Goal: Find specific page/section: Find specific page/section

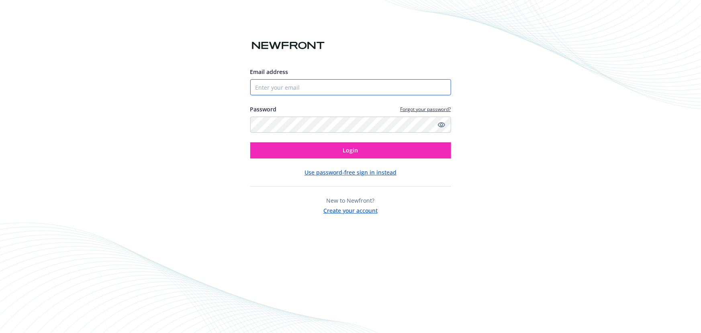
click at [311, 83] on input "Email address" at bounding box center [350, 87] width 201 height 16
type input "[EMAIL_ADDRESS][DOMAIN_NAME]"
click at [250, 142] on button "Login" at bounding box center [350, 150] width 201 height 16
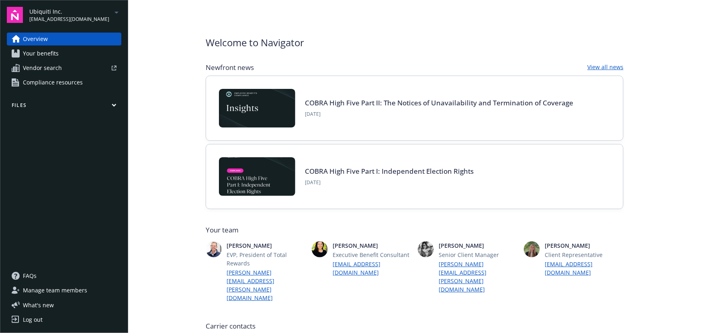
click at [50, 17] on span "[EMAIL_ADDRESS][DOMAIN_NAME]" at bounding box center [69, 19] width 80 height 7
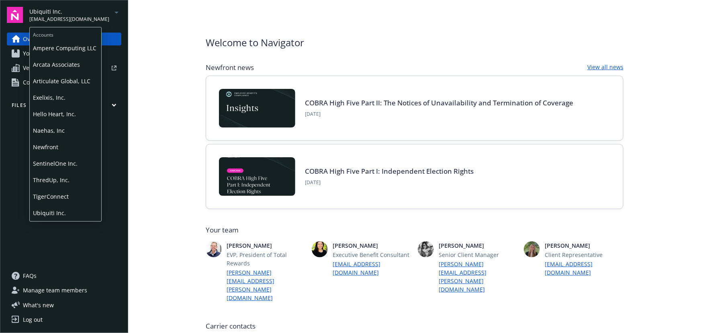
drag, startPoint x: 74, startPoint y: 80, endPoint x: 7, endPoint y: 160, distance: 103.5
click at [74, 80] on span "Articulate Global, LLC" at bounding box center [65, 81] width 65 height 16
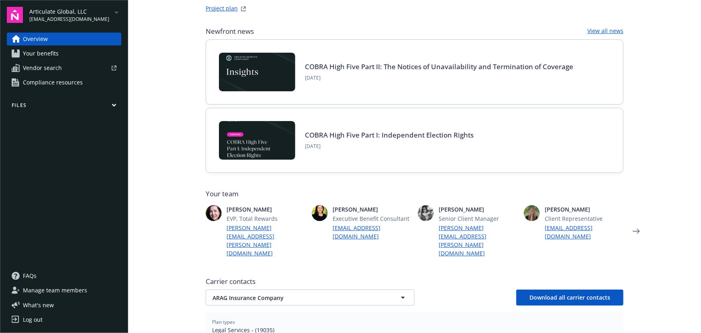
scroll to position [146, 0]
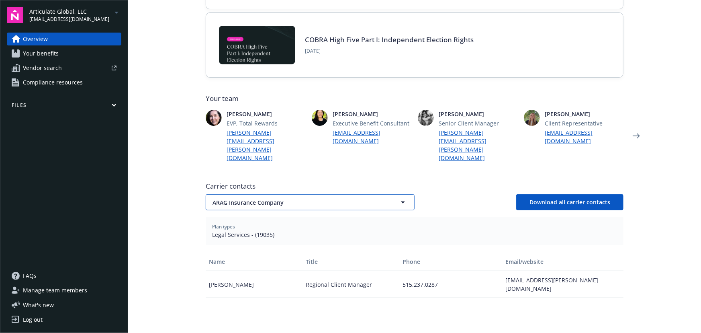
click at [312, 198] on span "ARAG Insurance Company" at bounding box center [296, 202] width 167 height 8
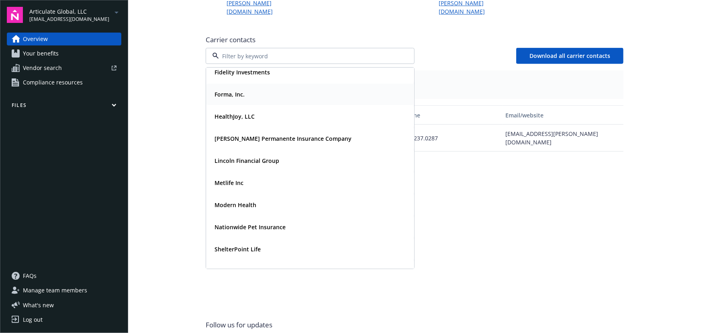
scroll to position [0, 0]
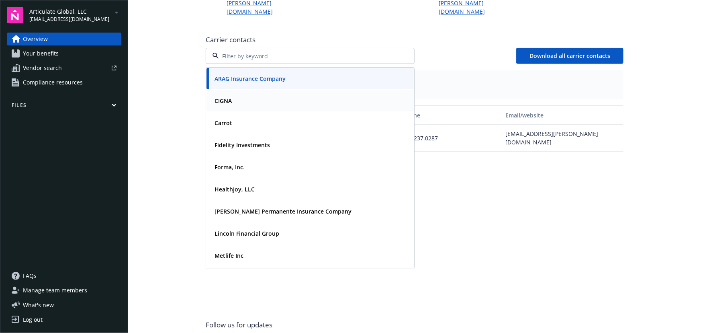
click at [263, 95] on div "CIGNA" at bounding box center [310, 101] width 198 height 12
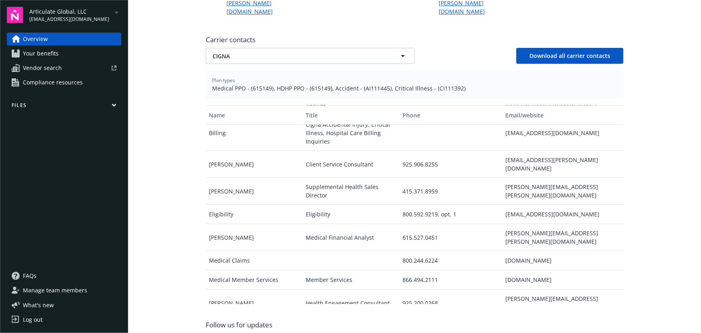
scroll to position [73, 0]
